Goal: Transaction & Acquisition: Purchase product/service

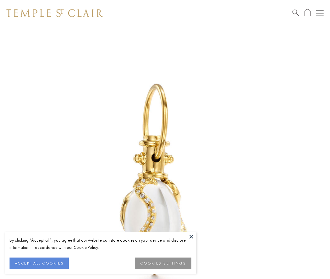
scroll to position [8, 0]
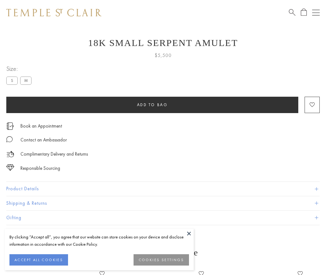
click at [152, 104] on span "Add to bag" at bounding box center [152, 104] width 31 height 5
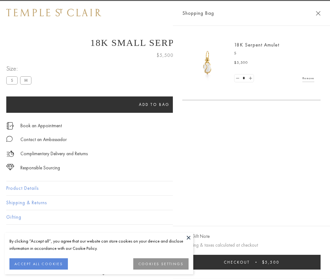
click at [252, 262] on button "Checkout $5,500" at bounding box center [251, 262] width 138 height 15
